Goal: Book appointment/travel/reservation

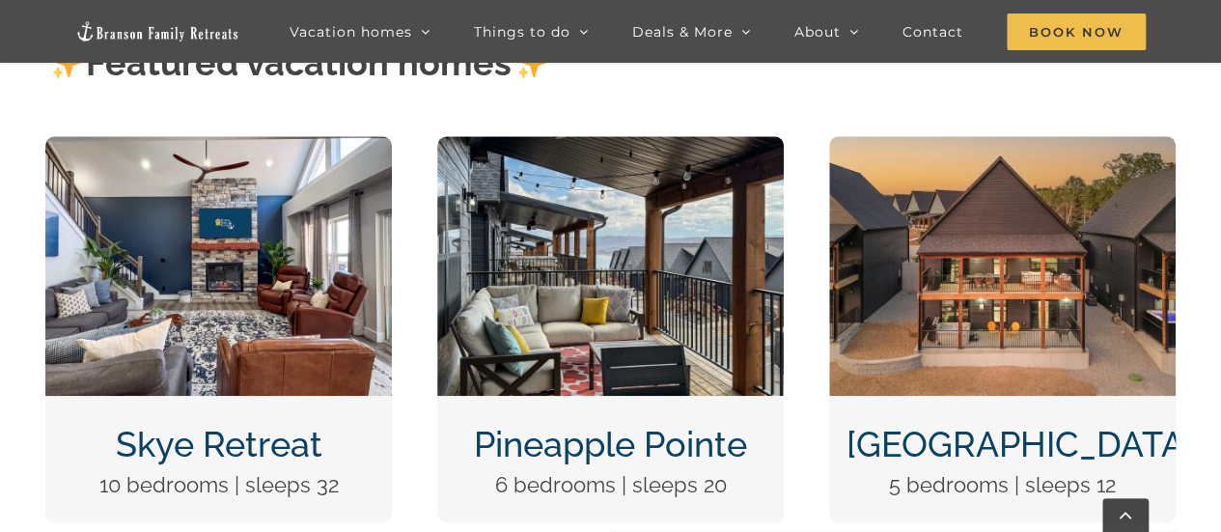
scroll to position [619, 0]
